Goal: Transaction & Acquisition: Subscribe to service/newsletter

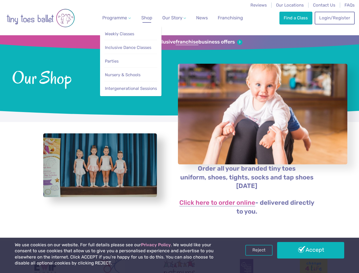
click at [115, 18] on span "Programme" at bounding box center [114, 17] width 25 height 5
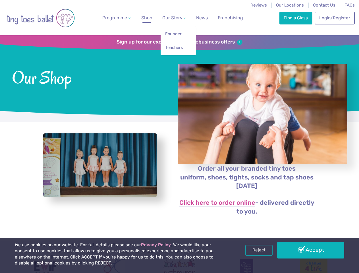
click at [169, 18] on span "Our Story" at bounding box center [172, 17] width 20 height 5
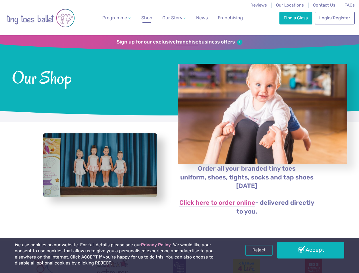
click at [179, 42] on strong "franchise" at bounding box center [187, 42] width 23 height 6
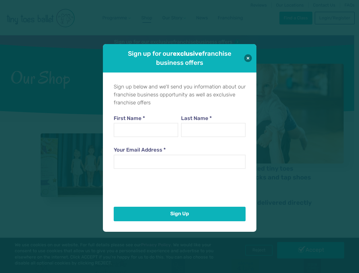
click at [100, 171] on div "Sign up for our exclusive franchise business offers Sign up below and we'll sen…" at bounding box center [179, 136] width 359 height 273
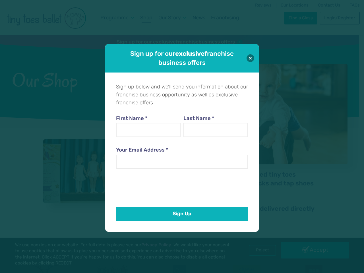
click at [259, 250] on div "Sign up for our exclusive franchise business offers Sign up below and we'll sen…" at bounding box center [182, 136] width 364 height 273
click at [310, 250] on div "Sign up for our exclusive franchise business offers Sign up below and we'll sen…" at bounding box center [182, 136] width 364 height 273
